Goal: Connect with others: Connect with others

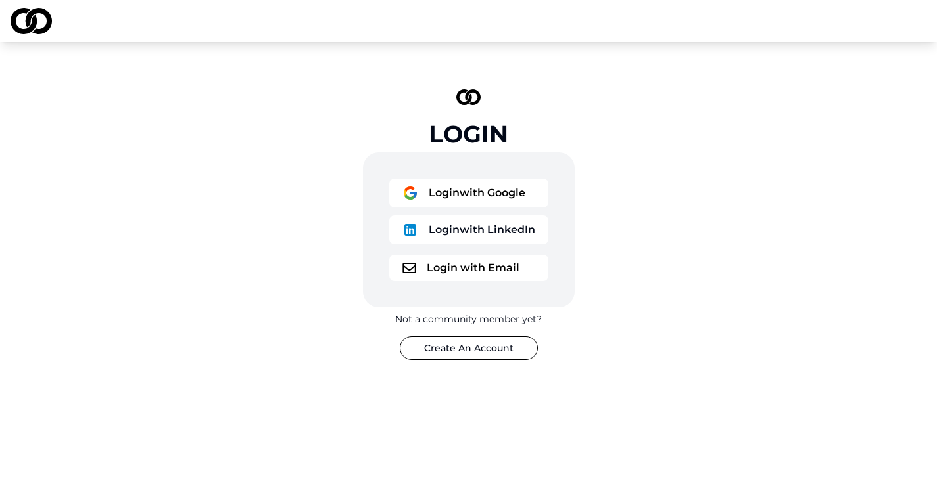
click at [485, 273] on button "Login with Email" at bounding box center [468, 268] width 159 height 26
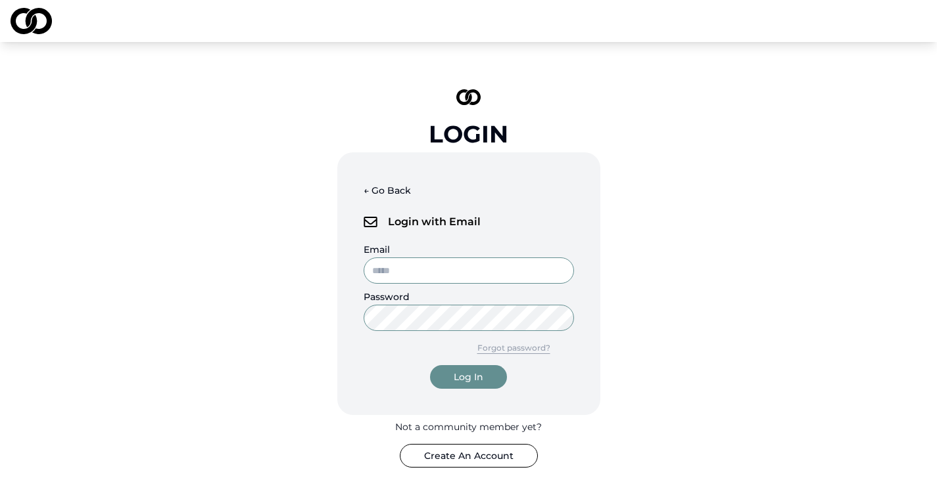
type input "**********"
click at [485, 273] on input "**********" at bounding box center [468, 271] width 210 height 26
click at [266, 407] on div "**********" at bounding box center [468, 278] width 937 height 473
click at [490, 375] on button "Log In" at bounding box center [468, 377] width 77 height 24
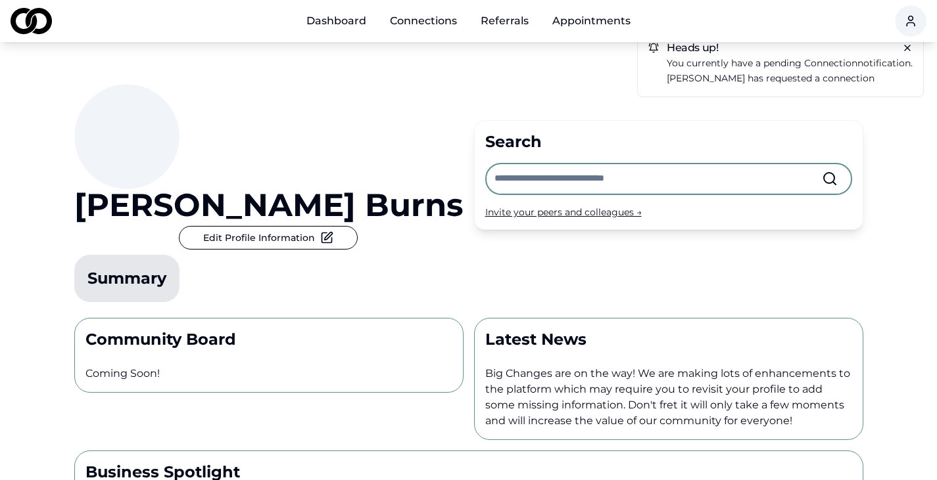
click at [419, 24] on link "Connections" at bounding box center [423, 21] width 88 height 26
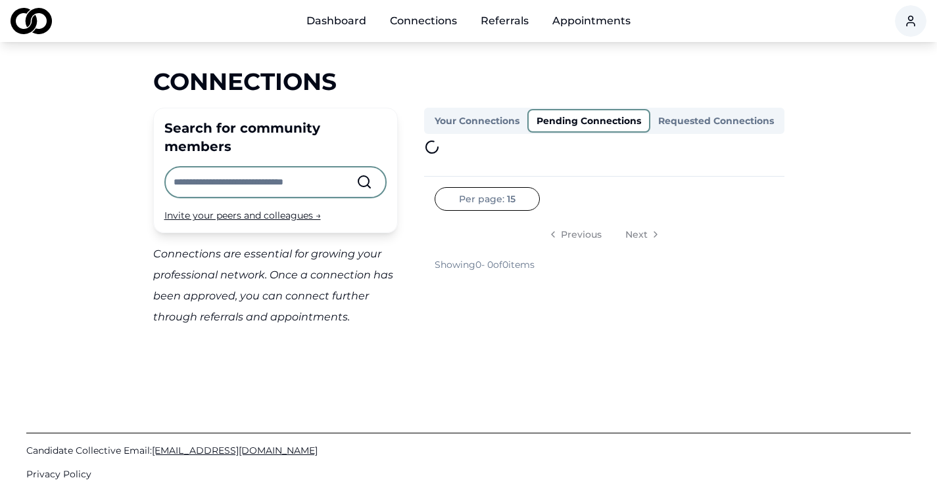
click at [584, 119] on button "Pending Connections" at bounding box center [588, 121] width 123 height 24
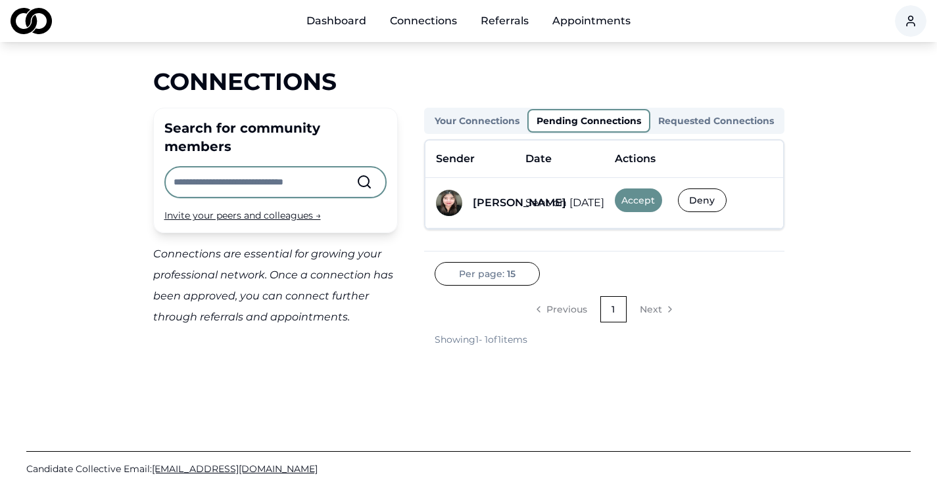
click at [446, 201] on img at bounding box center [449, 203] width 26 height 26
click at [500, 200] on div "[PERSON_NAME]" at bounding box center [519, 203] width 93 height 16
click at [551, 206] on td "Sent on [DATE]" at bounding box center [559, 203] width 89 height 51
drag, startPoint x: 569, startPoint y: 202, endPoint x: 455, endPoint y: 203, distance: 113.1
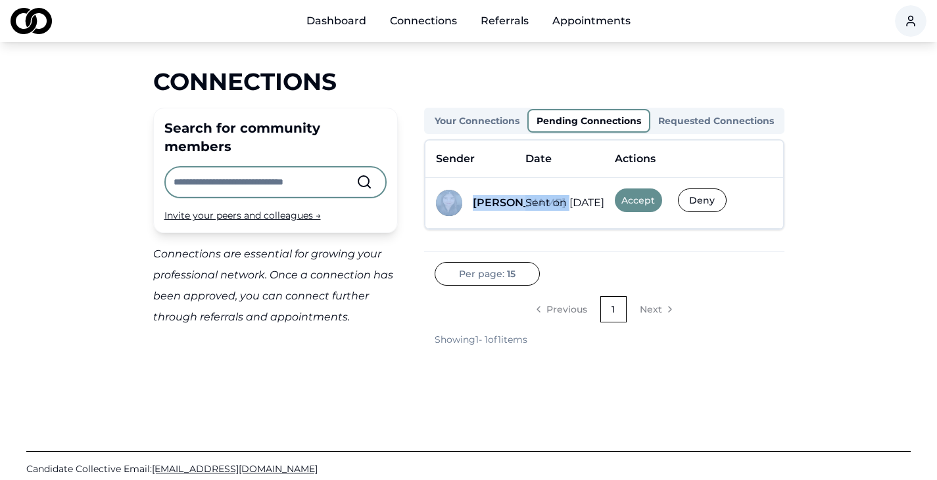
click at [455, 203] on tr "[PERSON_NAME] Sent on [DATE] Accept Deny" at bounding box center [604, 203] width 358 height 51
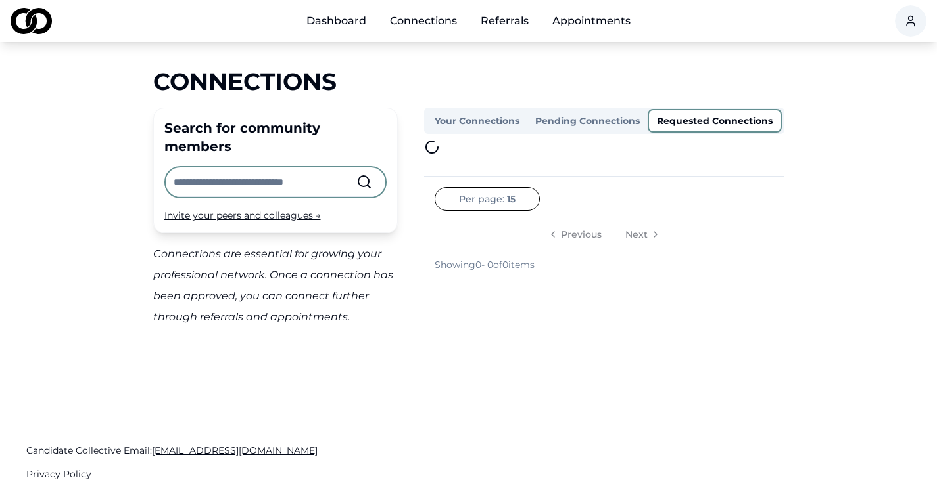
click at [735, 120] on button "Requested Connections" at bounding box center [714, 121] width 134 height 24
click at [321, 168] on input "text" at bounding box center [265, 182] width 183 height 29
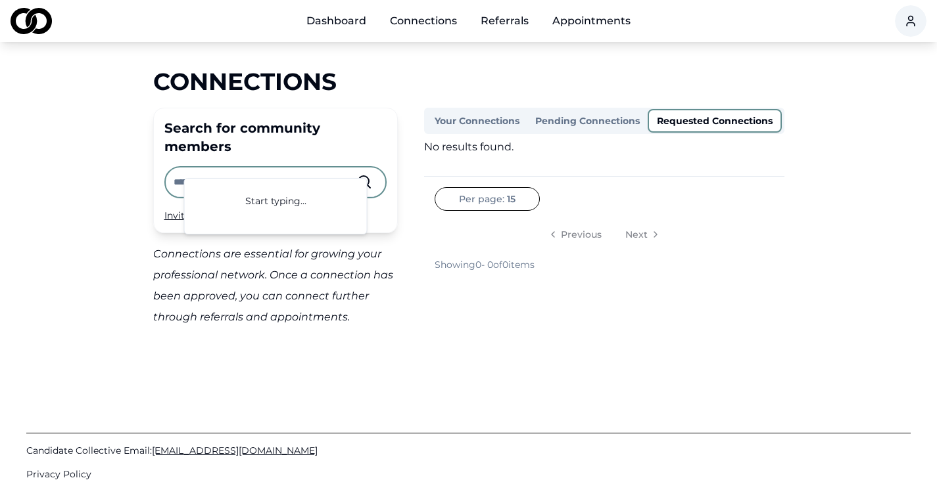
click at [590, 12] on link "Appointments" at bounding box center [591, 21] width 99 height 26
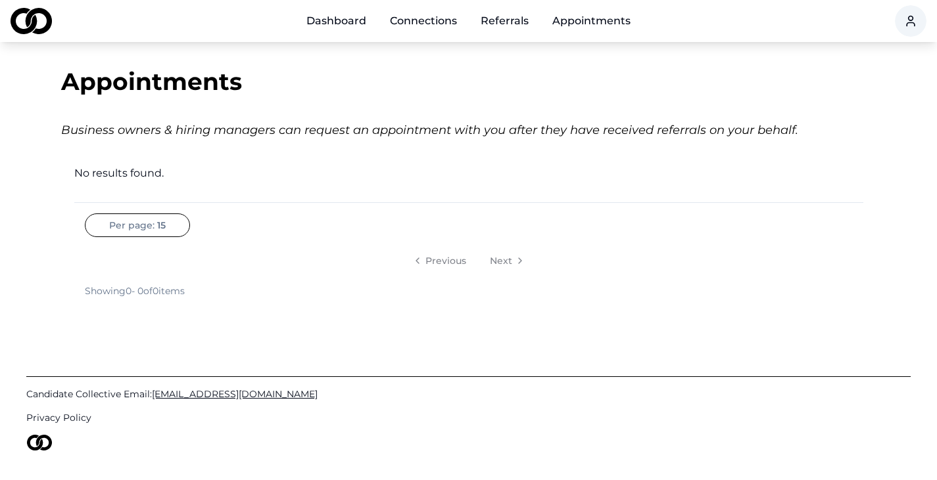
click at [498, 24] on link "Referrals" at bounding box center [504, 21] width 69 height 26
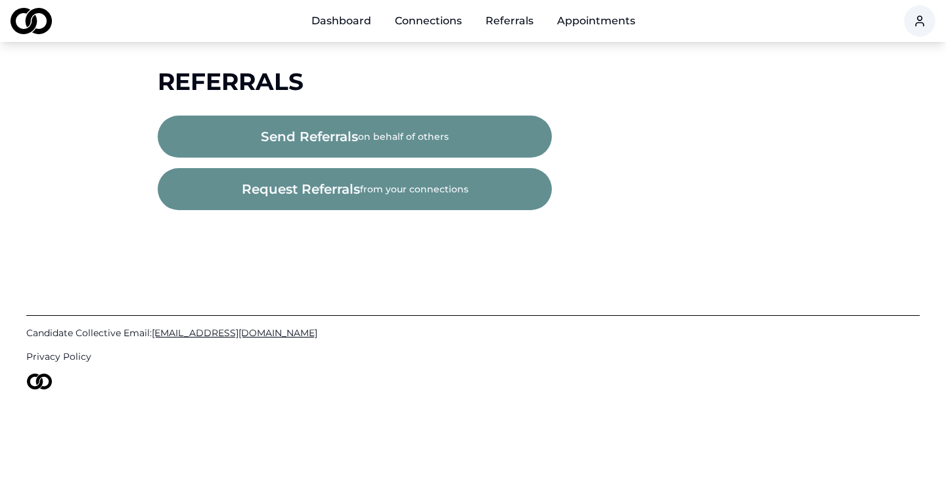
click at [431, 18] on link "Connections" at bounding box center [429, 21] width 88 height 26
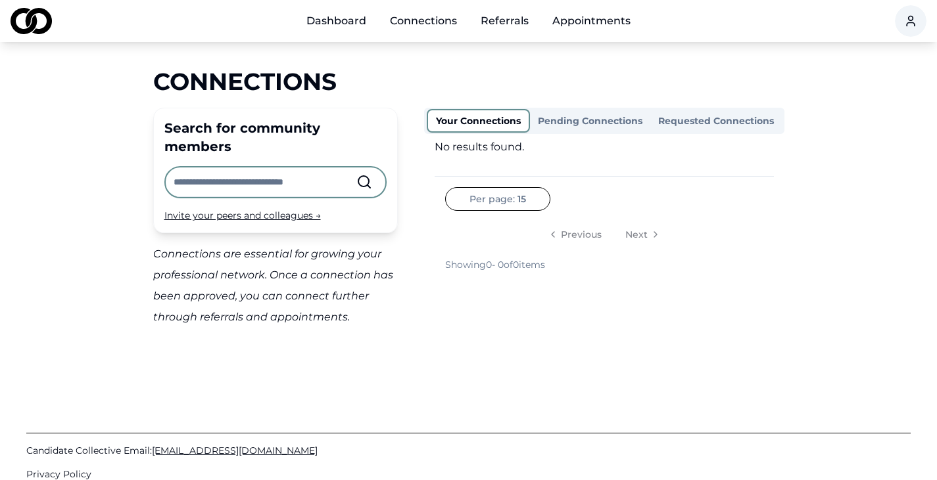
click at [334, 18] on link "Dashboard" at bounding box center [336, 21] width 81 height 26
